Goal: Task Accomplishment & Management: Understand process/instructions

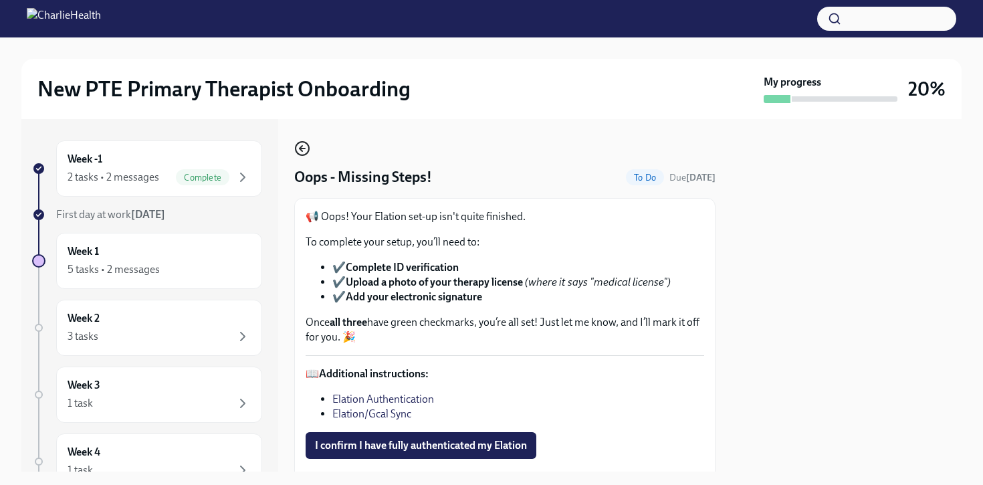
click at [305, 144] on icon "button" at bounding box center [302, 148] width 16 height 16
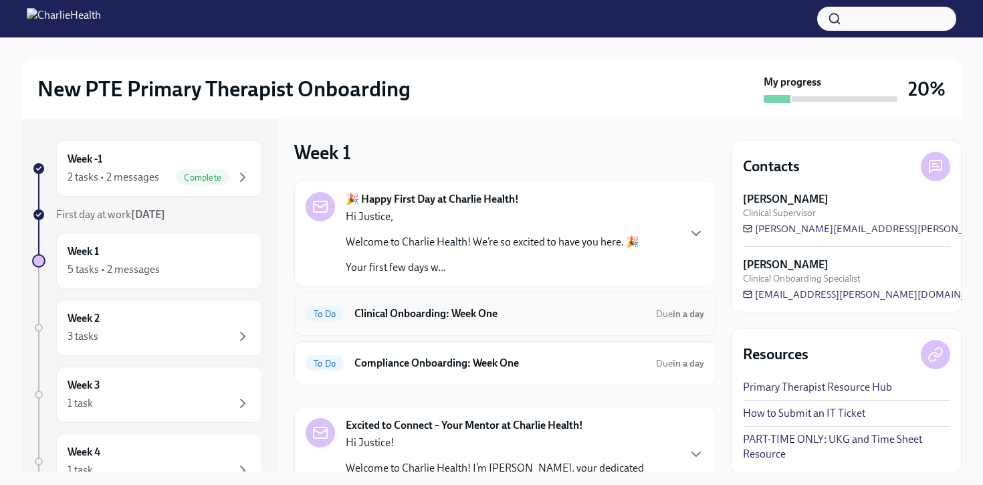
click at [517, 313] on h6 "Clinical Onboarding: Week One" at bounding box center [499, 313] width 291 height 15
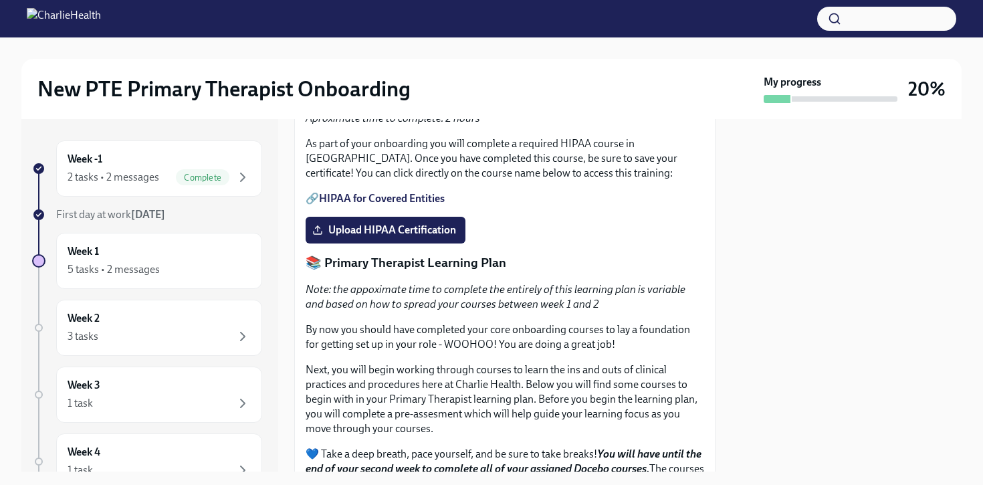
scroll to position [1257, 0]
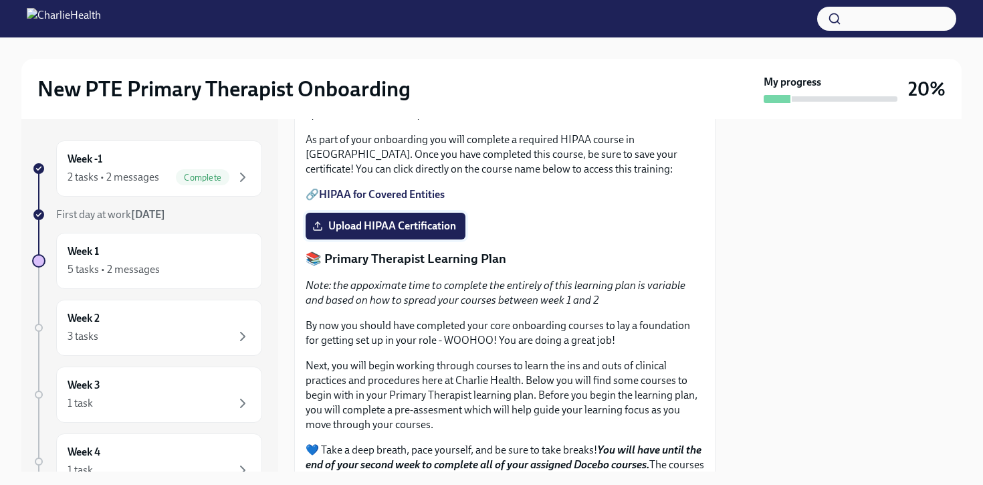
click at [446, 239] on label "Upload HIPAA Certification" at bounding box center [385, 226] width 160 height 27
click at [0, 0] on input "Upload HIPAA Certification" at bounding box center [0, 0] width 0 height 0
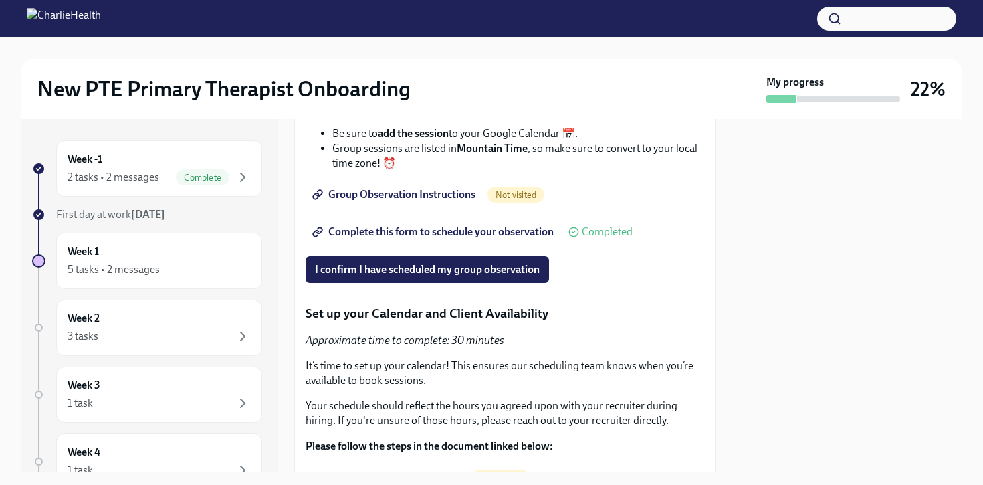
scroll to position [2837, 0]
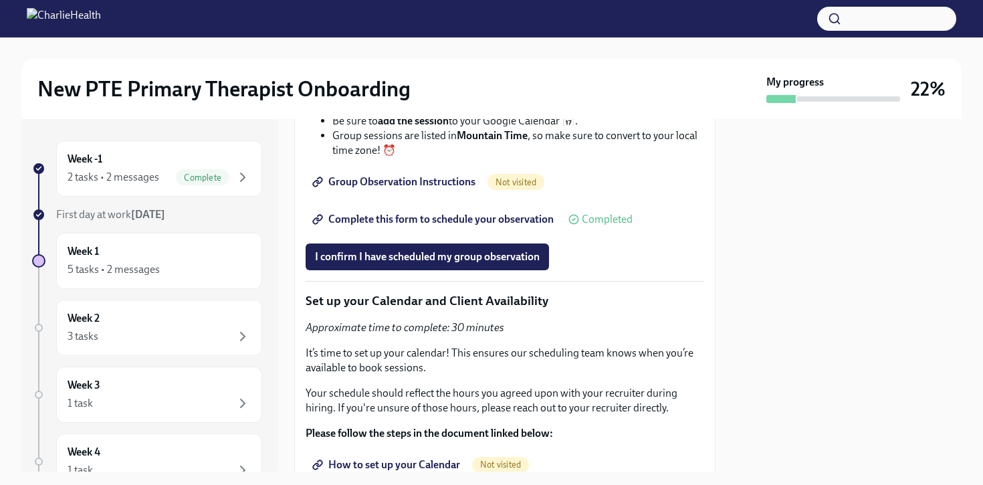
click at [456, 188] on span "Group Observation Instructions" at bounding box center [395, 181] width 160 height 13
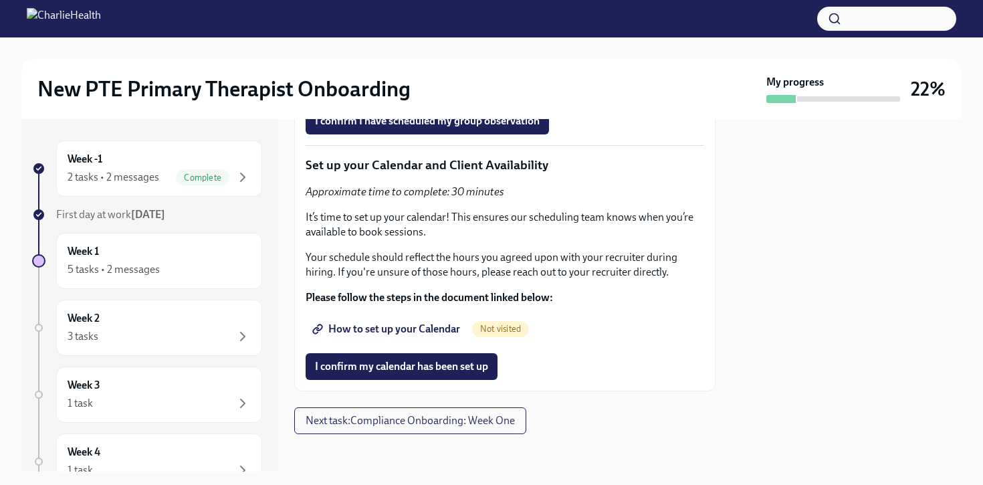
scroll to position [2982, 0]
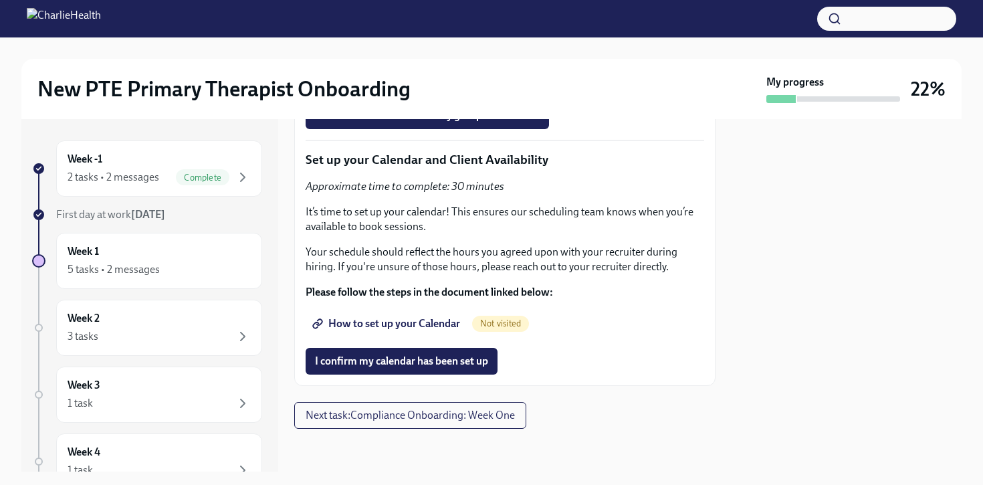
click at [496, 85] on span "Complete this form to schedule your observation" at bounding box center [434, 78] width 239 height 13
